Goal: Information Seeking & Learning: Check status

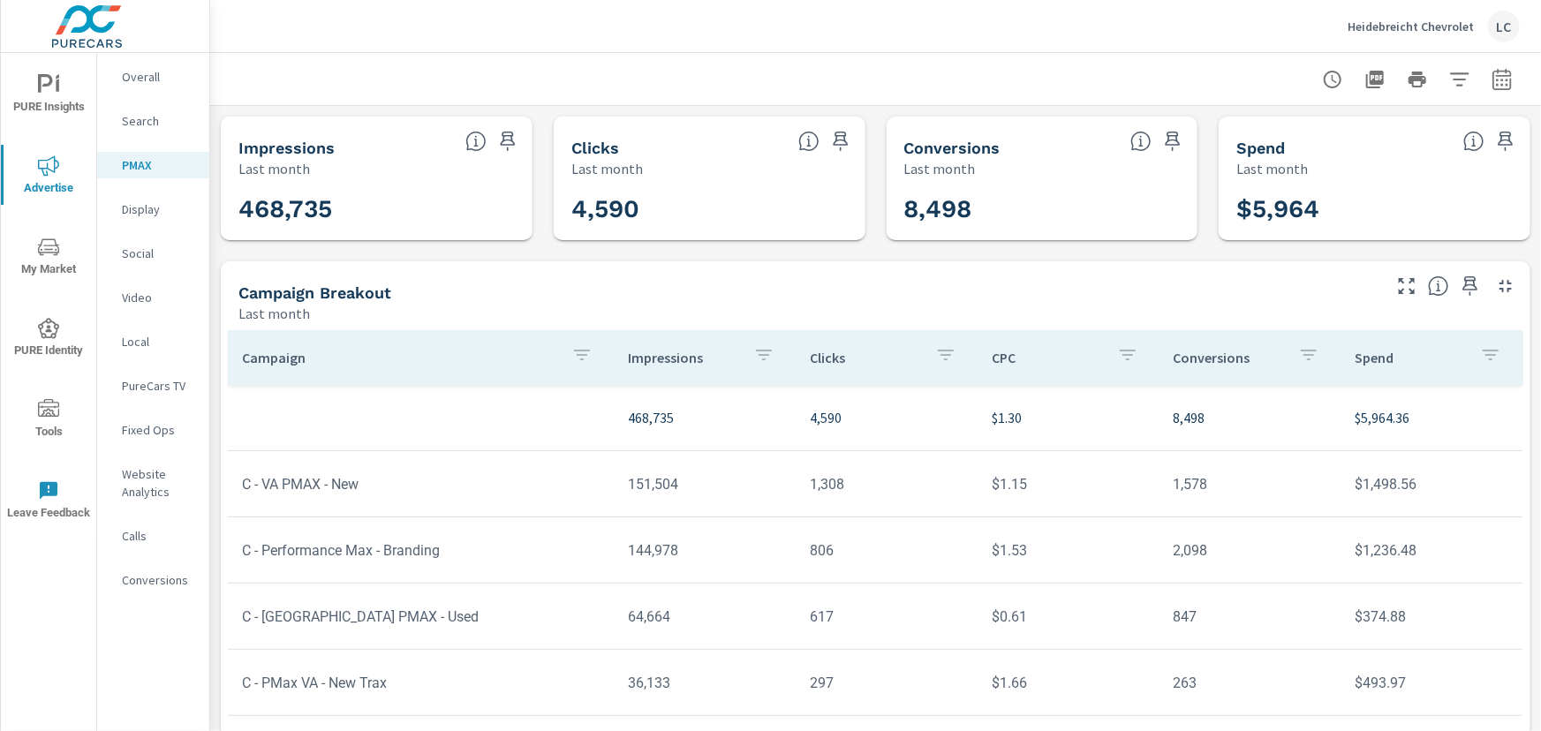
scroll to position [98, 0]
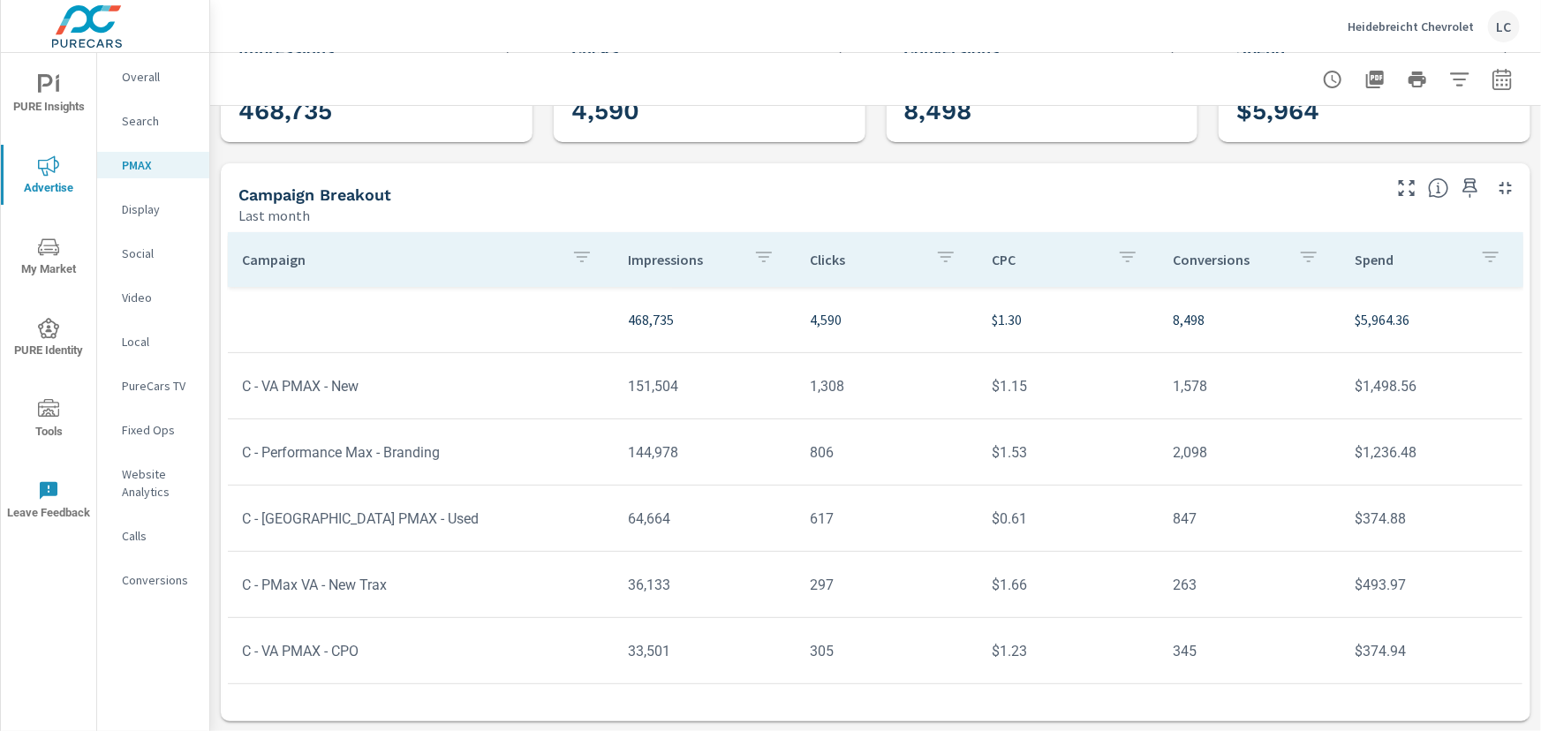
click at [140, 478] on p "Website Analytics" at bounding box center [158, 482] width 73 height 35
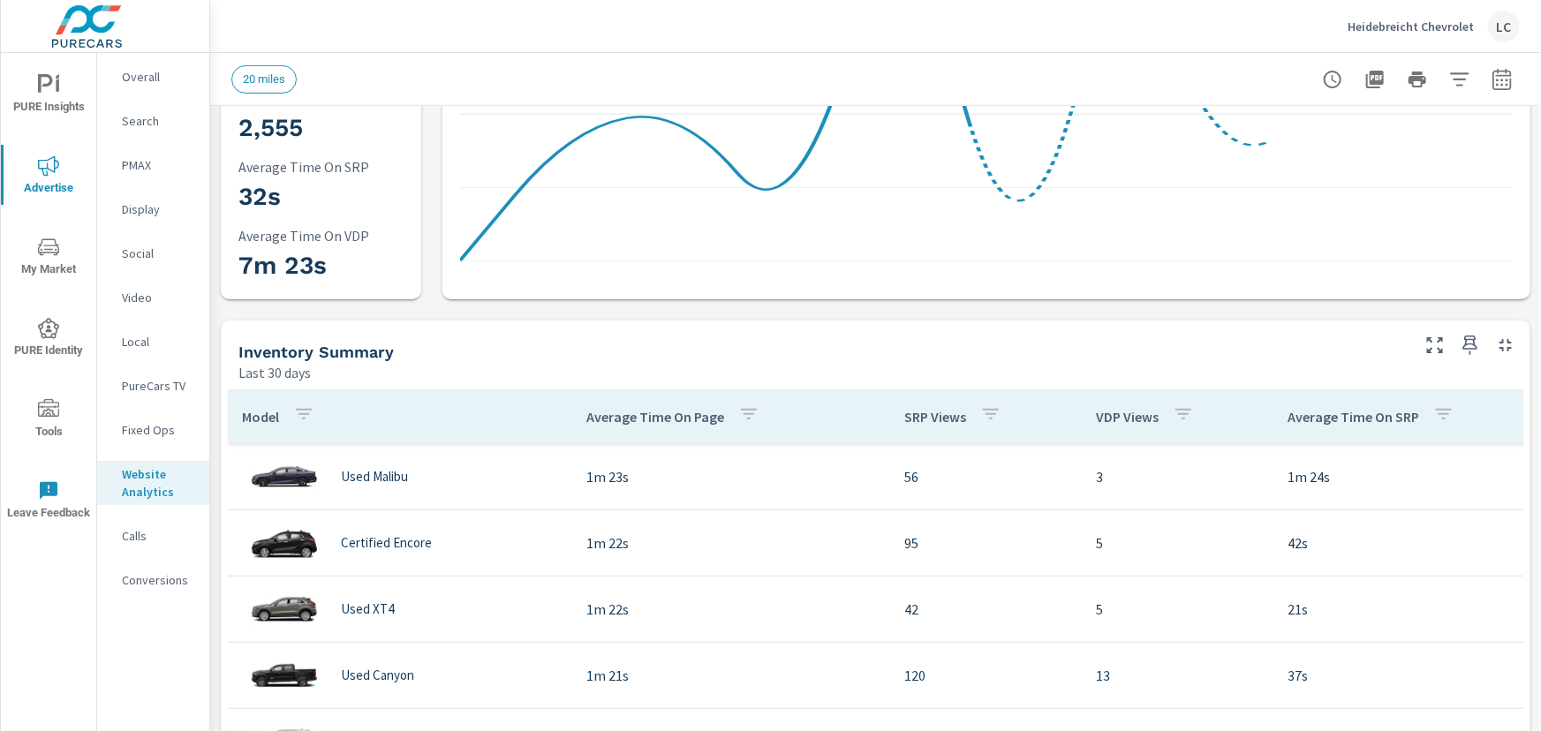
scroll to position [401, 0]
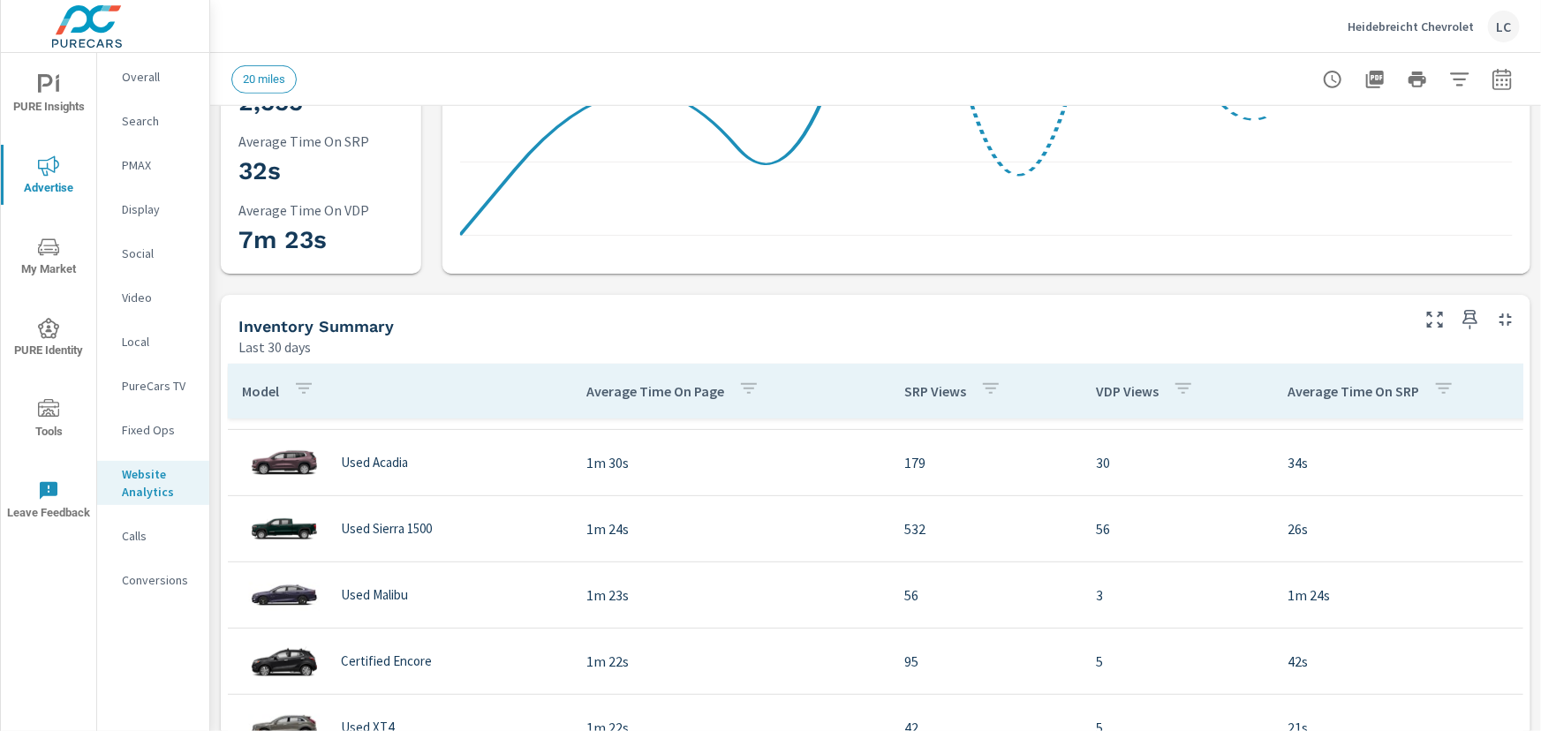
scroll to position [421, 0]
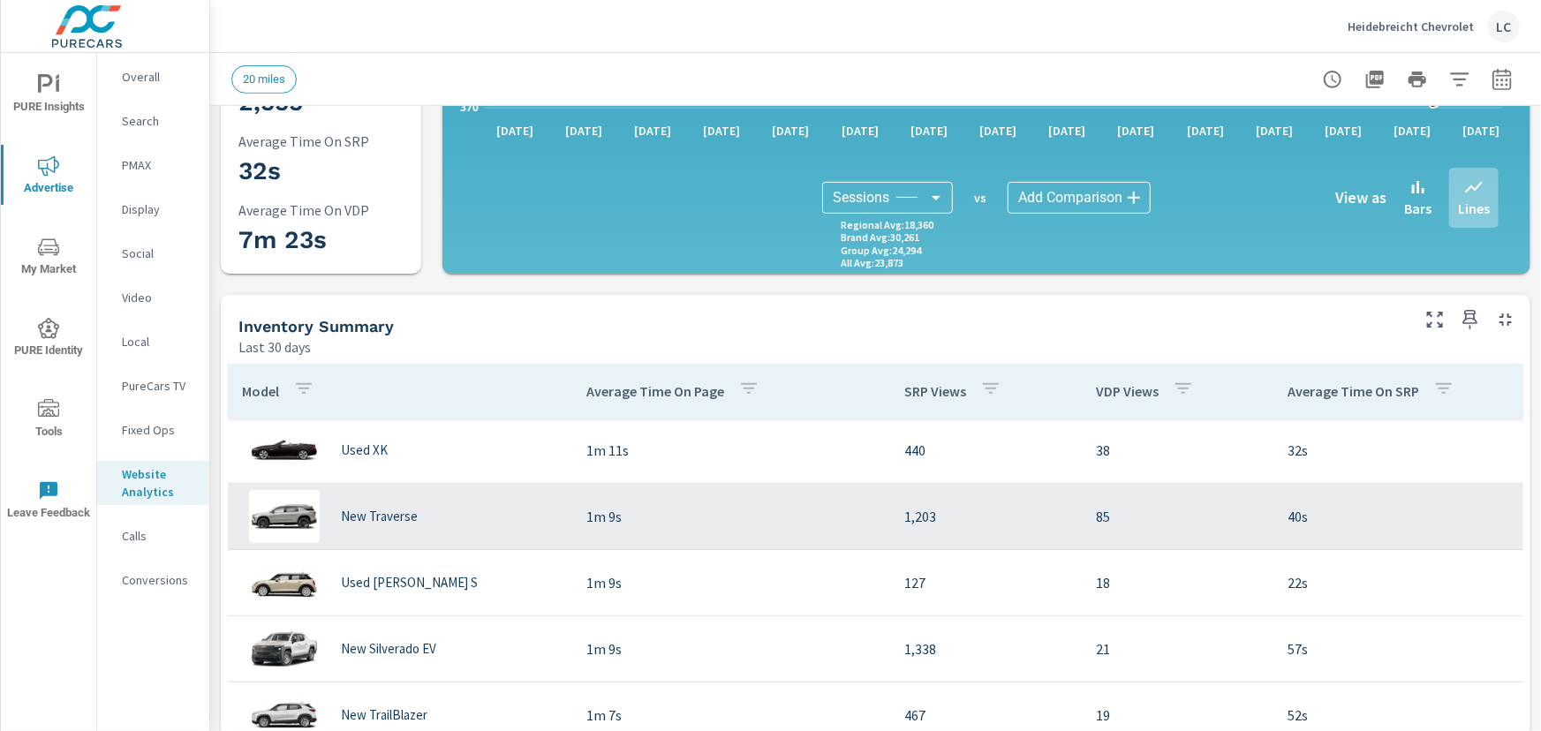
scroll to position [1063, 0]
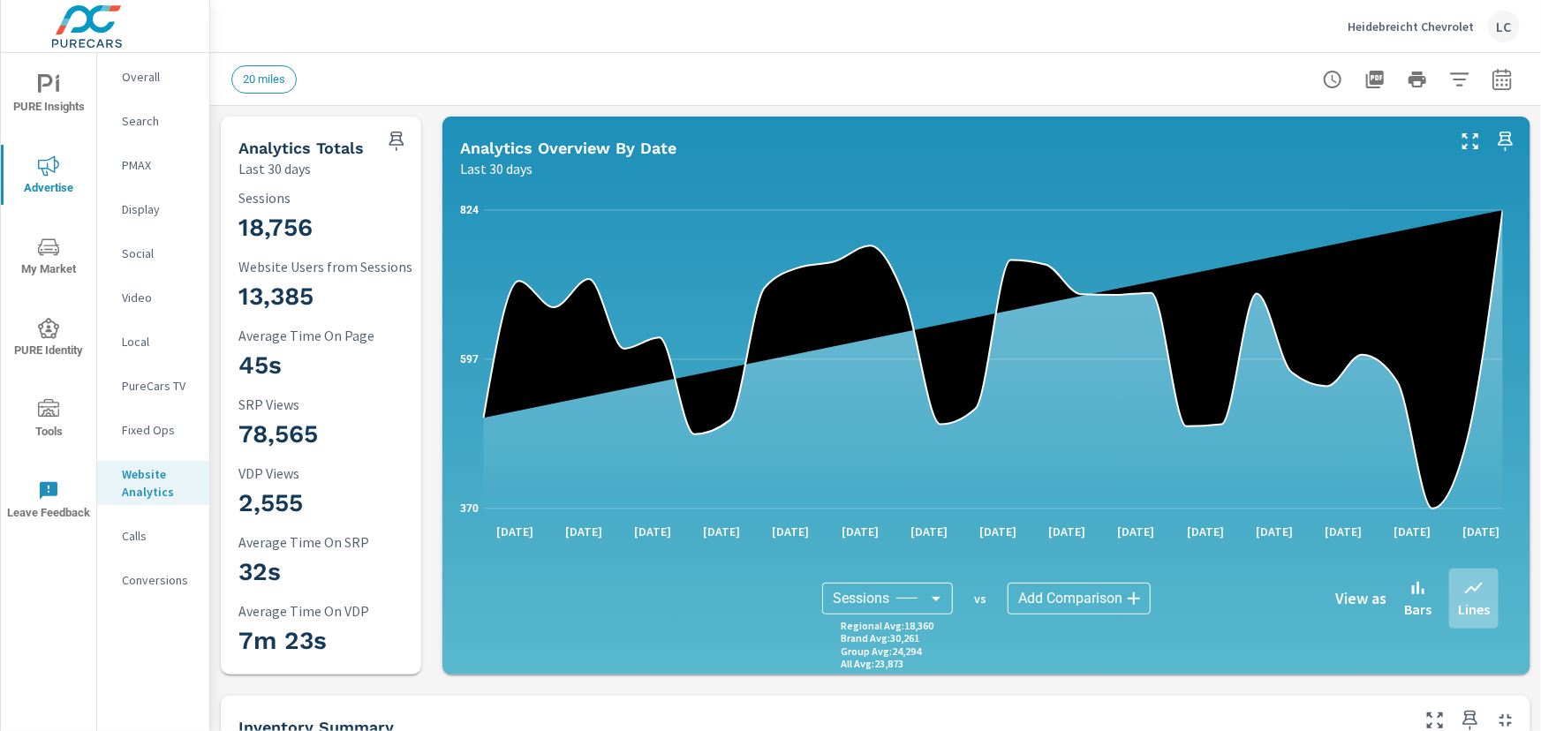
click at [156, 537] on p "Calls" at bounding box center [158, 536] width 73 height 18
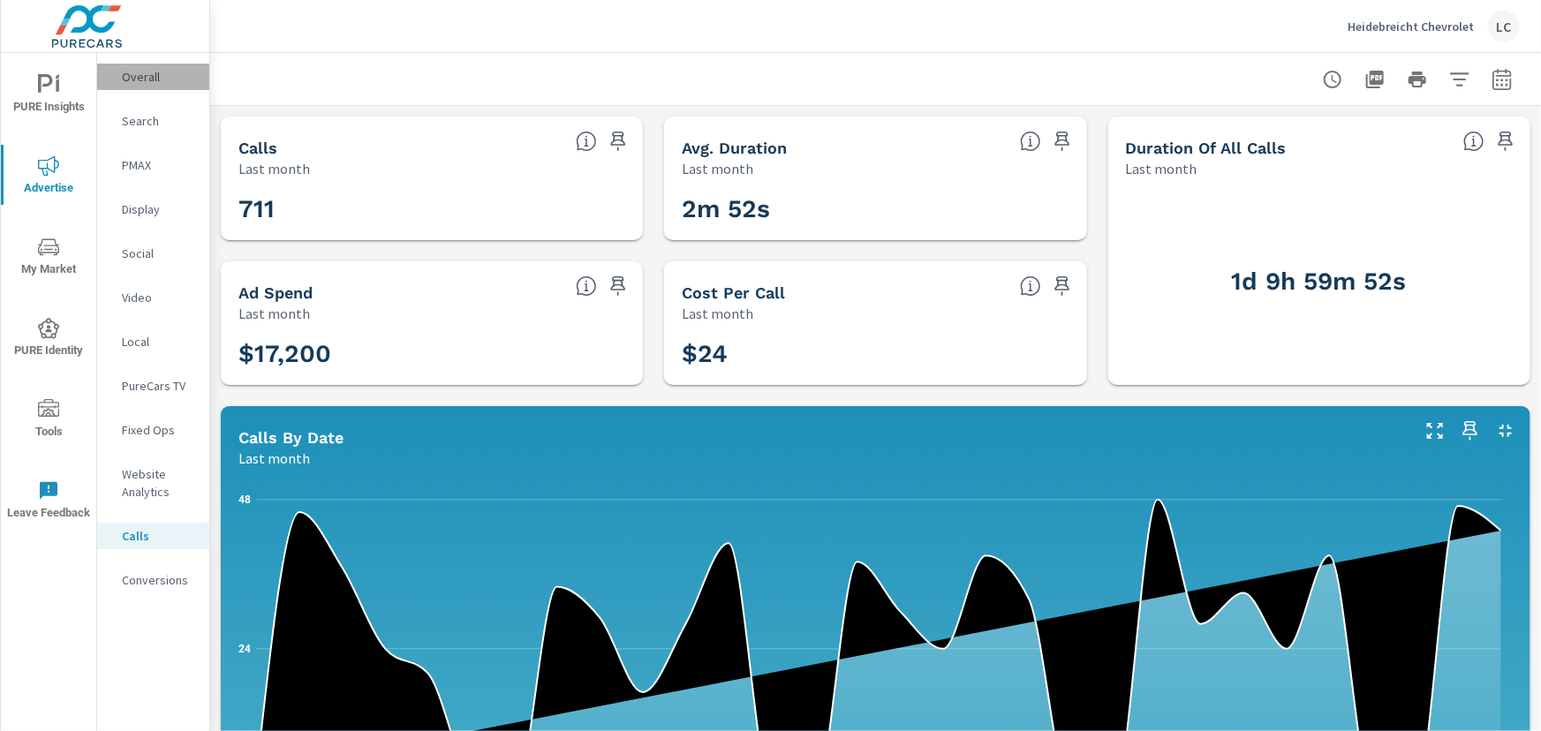
click at [150, 81] on p "Overall" at bounding box center [158, 77] width 73 height 18
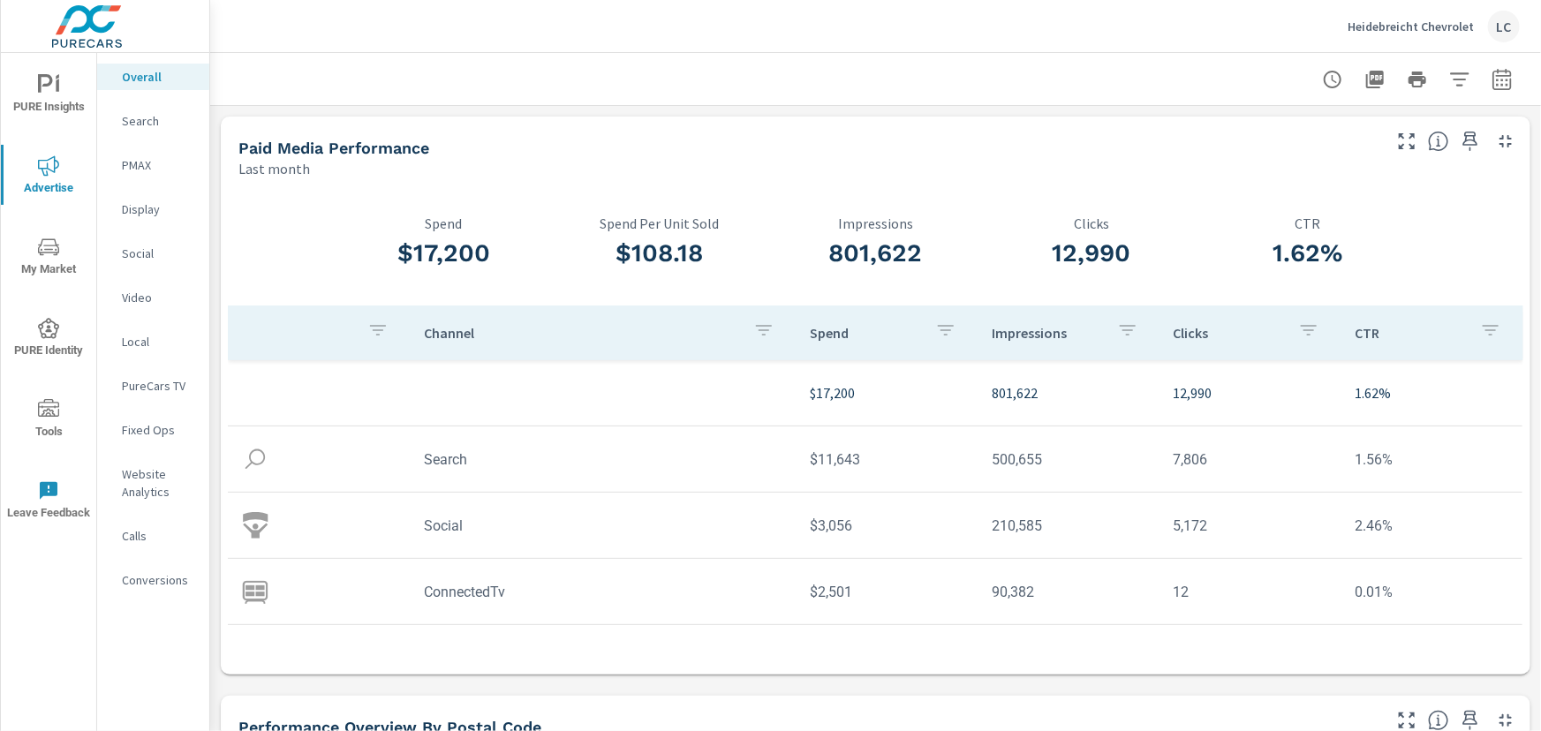
click at [40, 325] on icon "nav menu" at bounding box center [48, 328] width 21 height 20
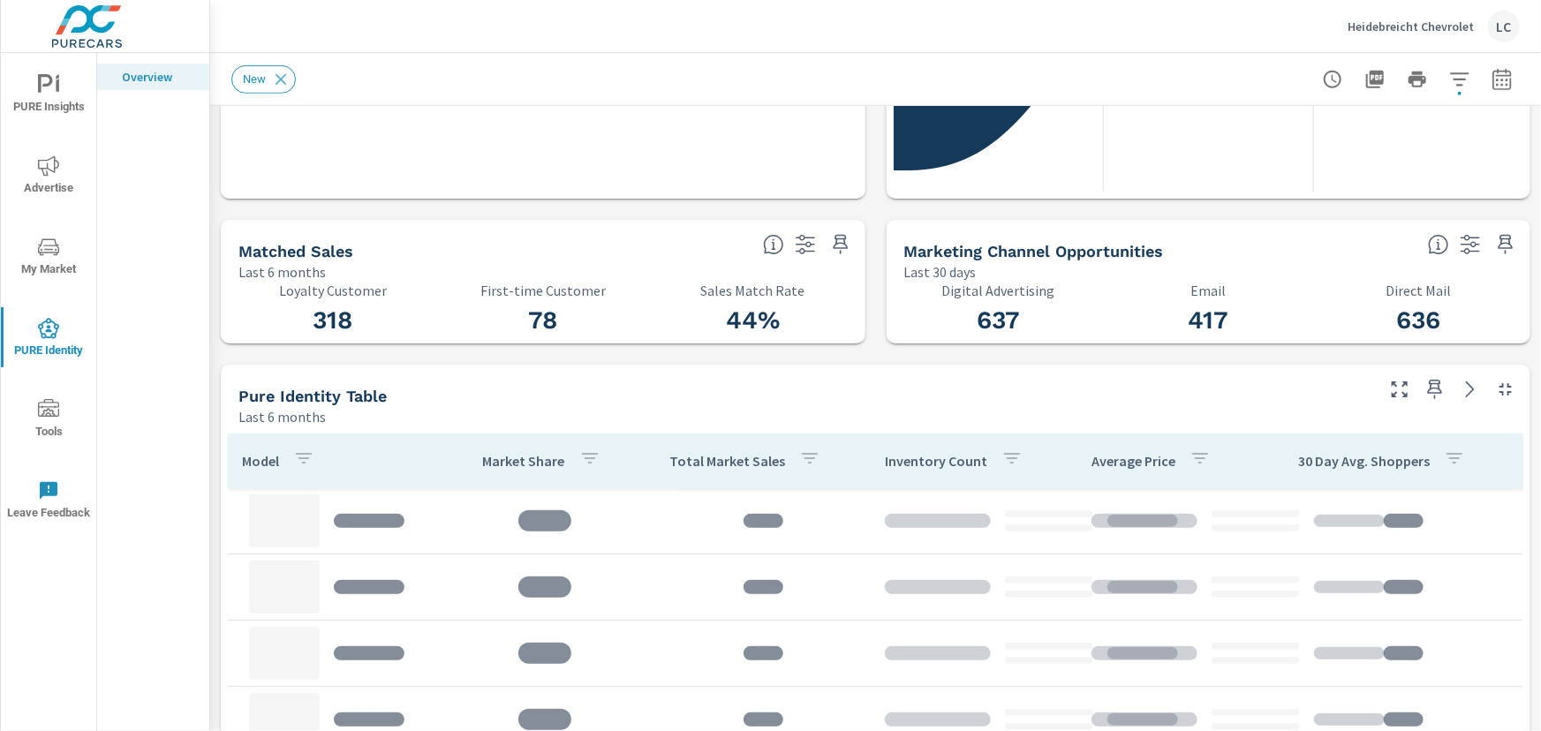
scroll to position [481, 0]
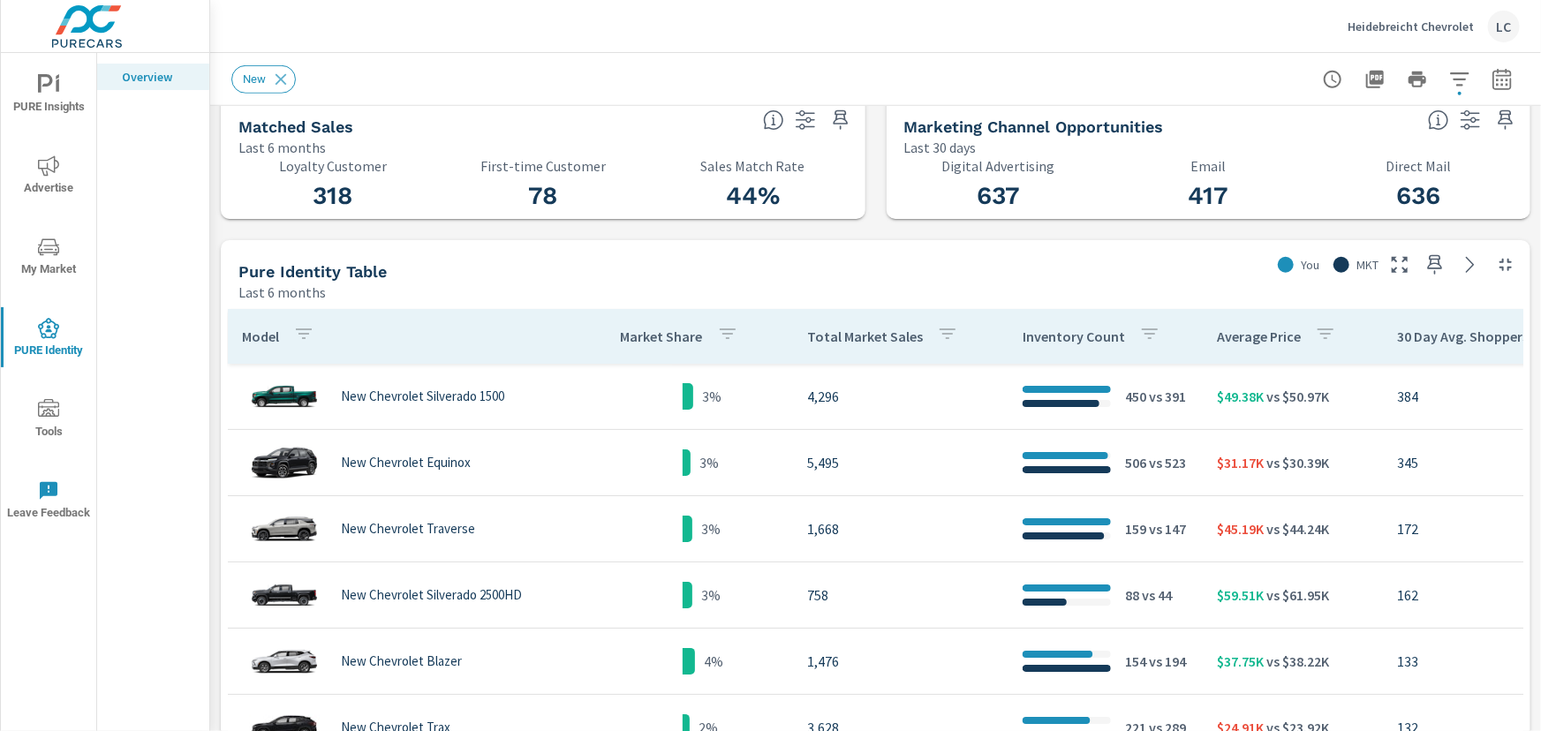
scroll to position [562, 0]
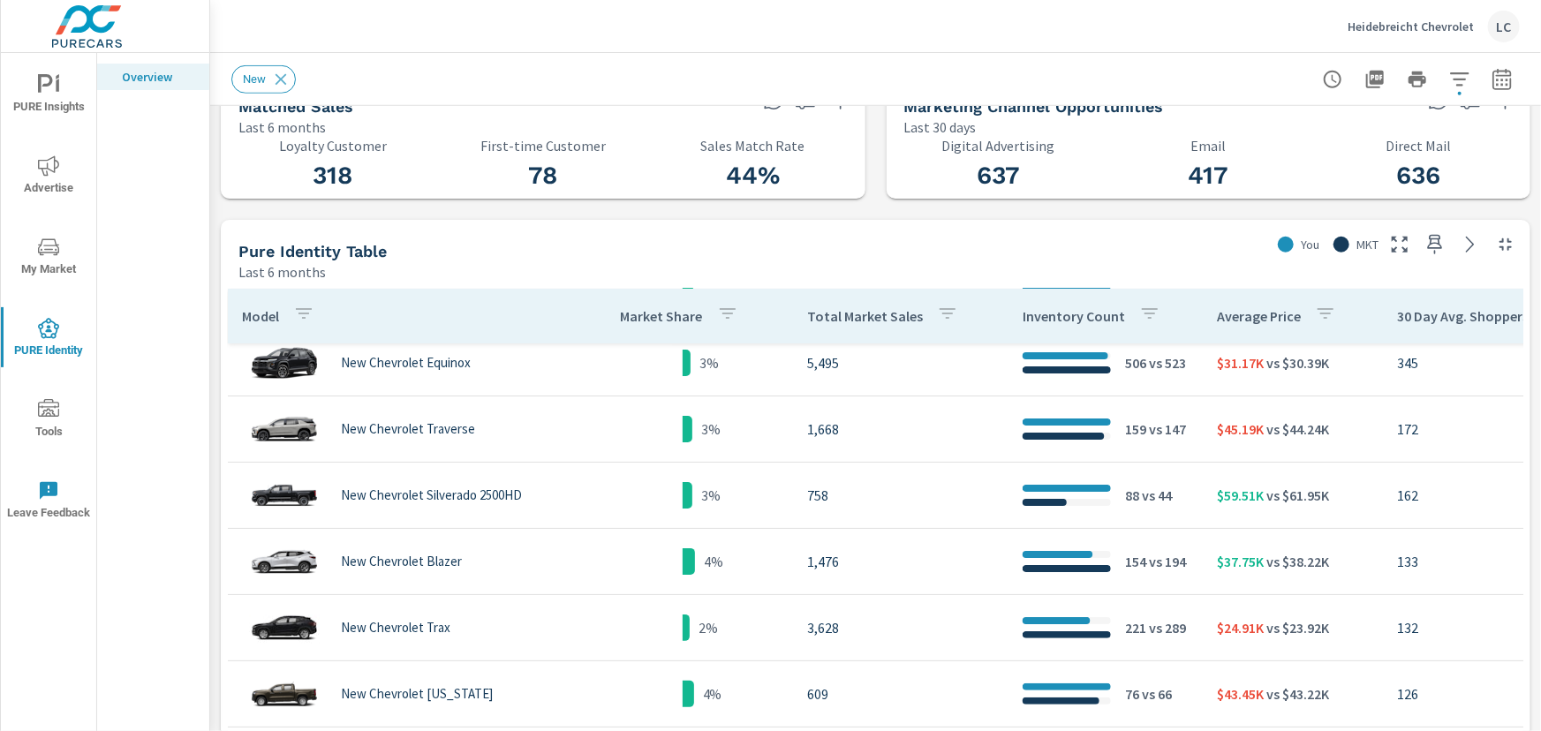
scroll to position [722, 0]
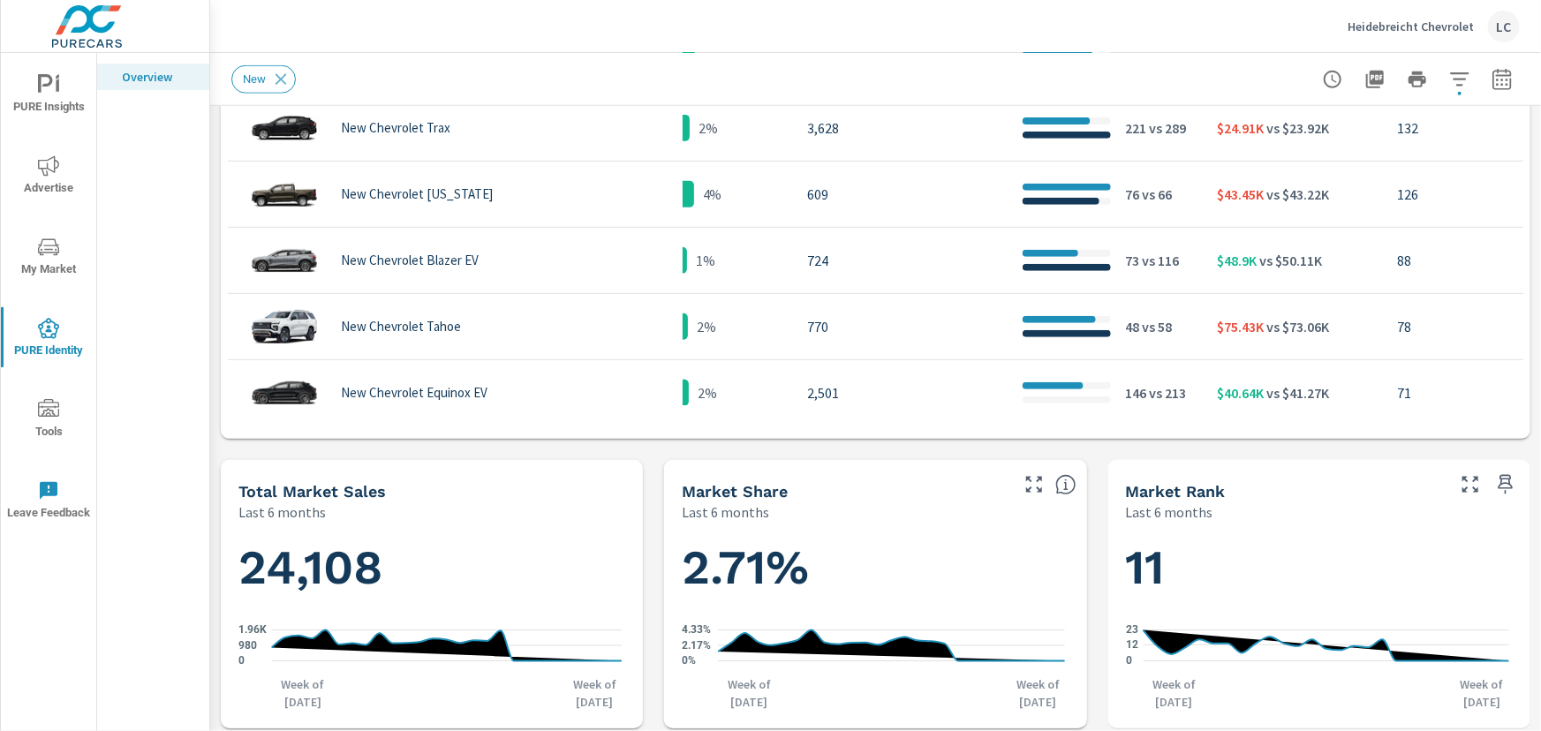
scroll to position [963, 0]
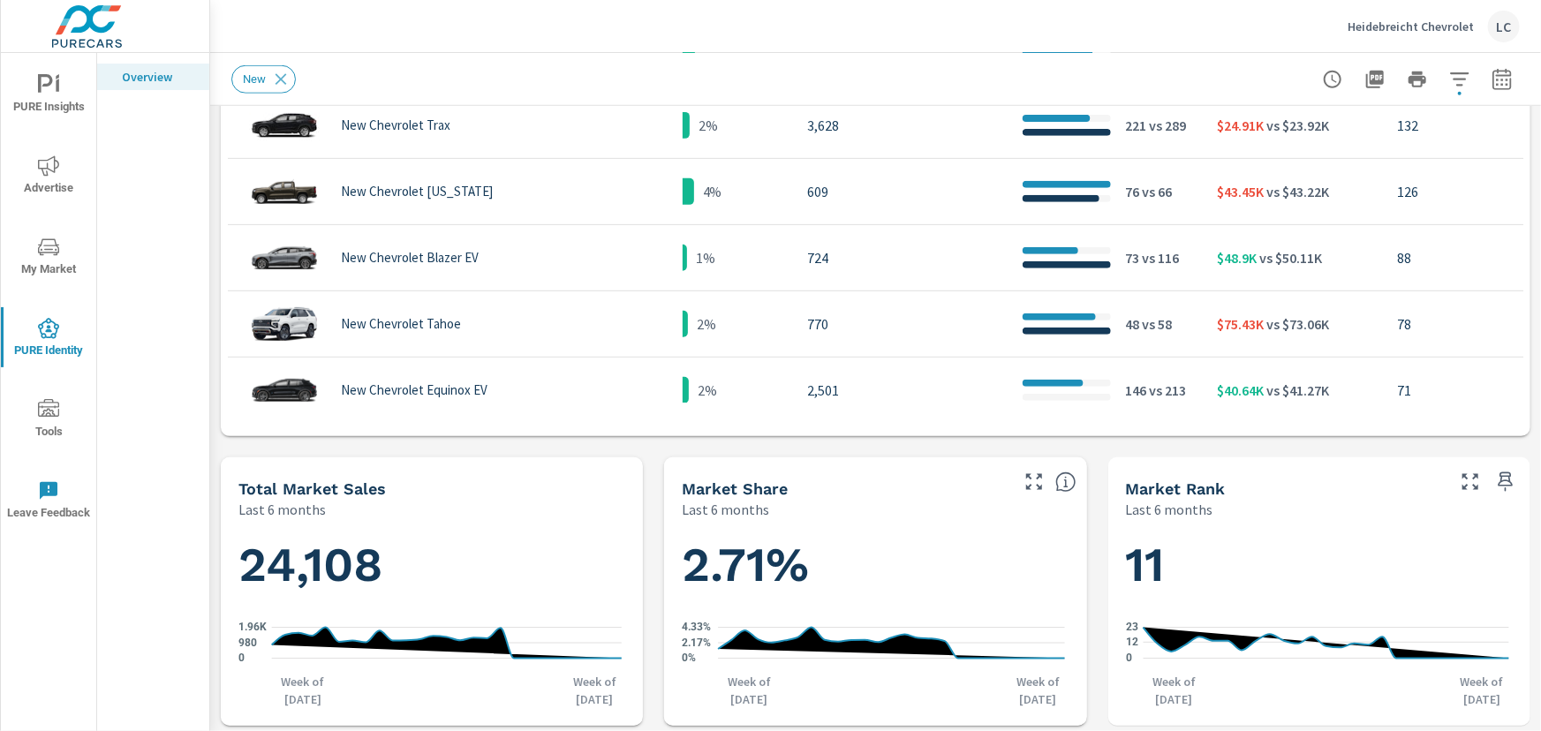
click at [644, 572] on div "Match Rates Last 30 days 20% Match Rate 21% PureCars Avg 19% Industry Avg Spend…" at bounding box center [875, 374] width 1331 height 2462
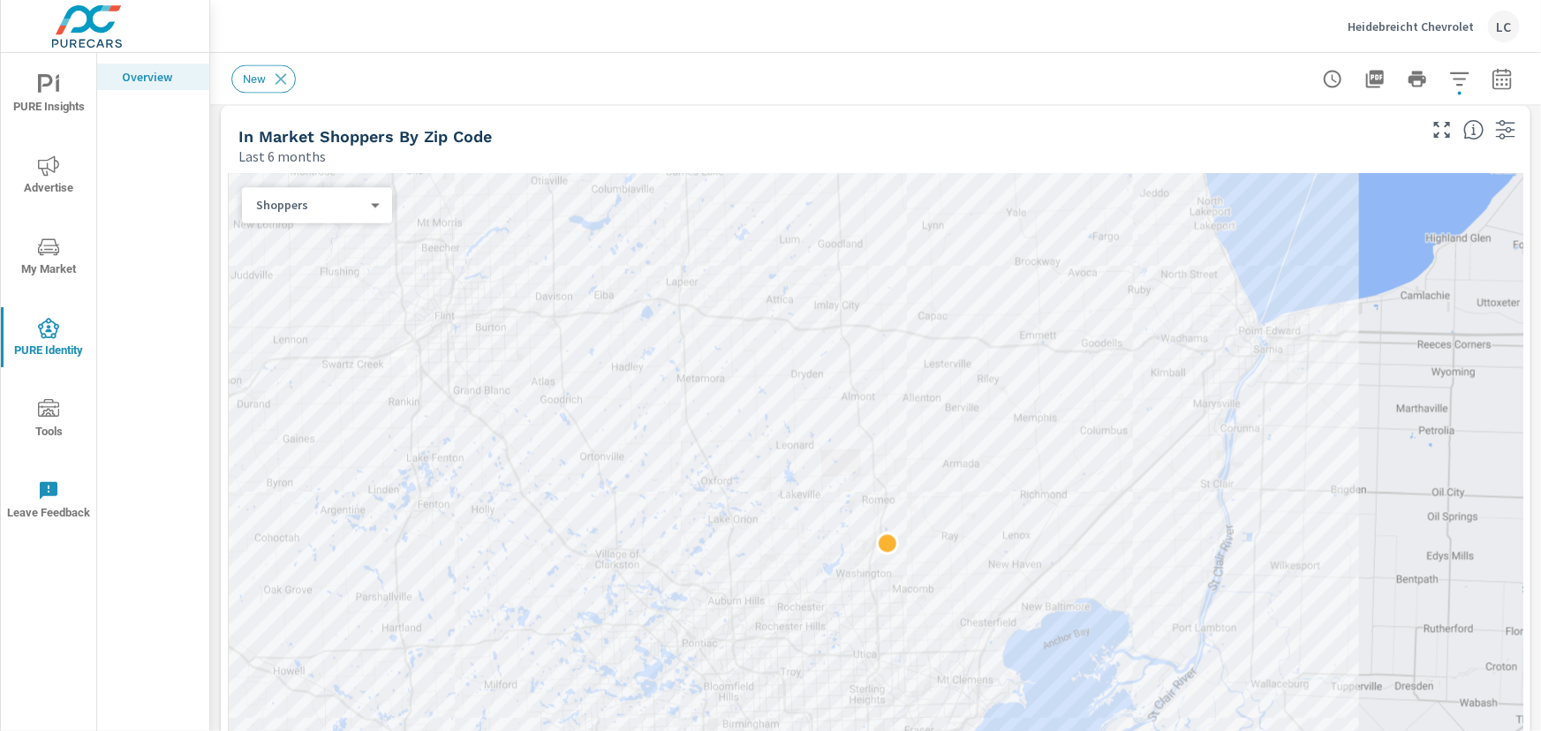
scroll to position [1606, 0]
